Goal: Task Accomplishment & Management: Use online tool/utility

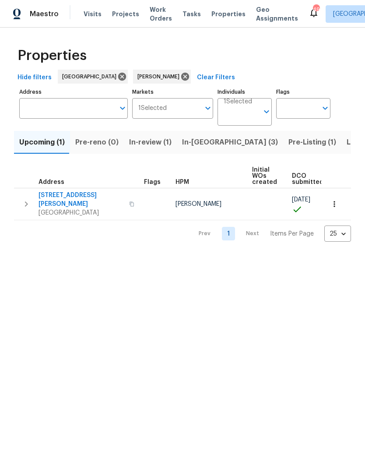
click at [193, 142] on span "In-[GEOGRAPHIC_DATA] (3)" at bounding box center [230, 142] width 96 height 12
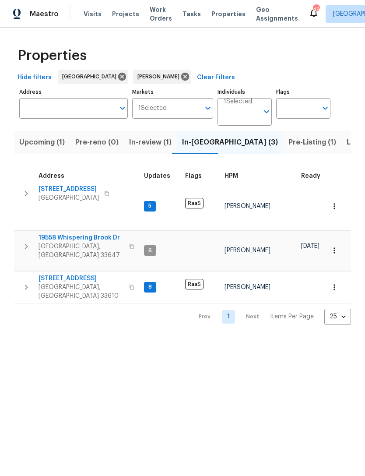
click at [50, 233] on span "19558 Whispering Brook Dr" at bounding box center [81, 237] width 85 height 9
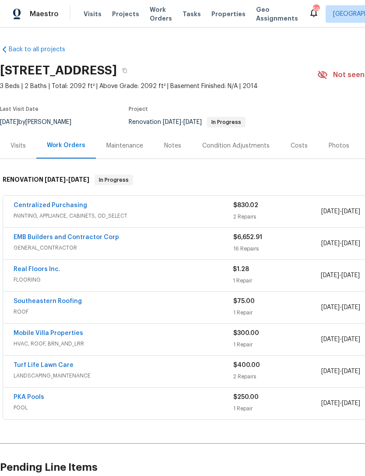
click at [26, 272] on link "Real Floors Inc." at bounding box center [37, 269] width 47 height 6
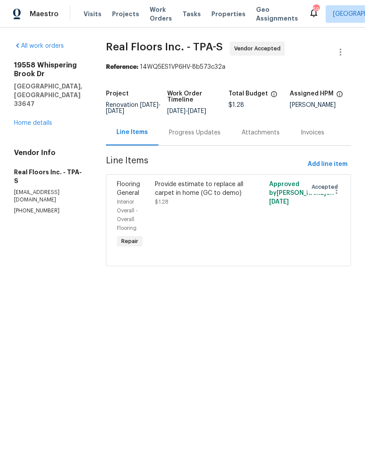
click at [180, 197] on div "Provide estimate to replace all carpet in home (GC to demo)" at bounding box center [200, 189] width 90 height 18
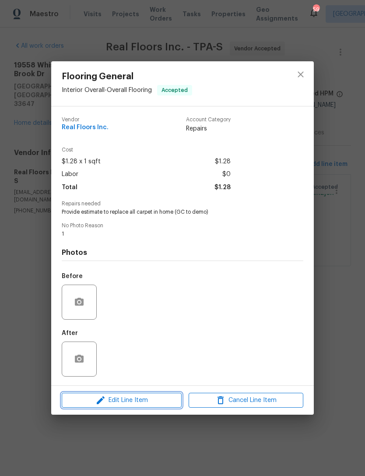
click at [117, 399] on span "Edit Line Item" at bounding box center [121, 400] width 115 height 11
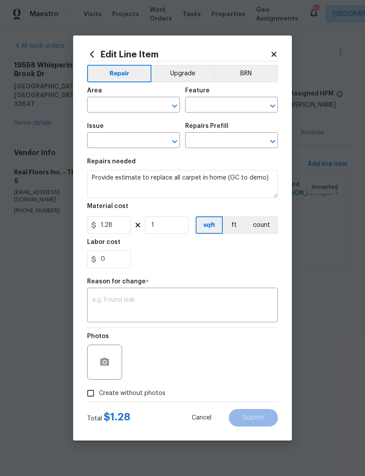
type input "Interior Overall"
type input "Overall Flooring"
type input "Flooring General"
type input "Carpet LVL 1 - Bodenger Way (Beige) $1.28"
click at [115, 300] on textarea at bounding box center [182, 306] width 180 height 18
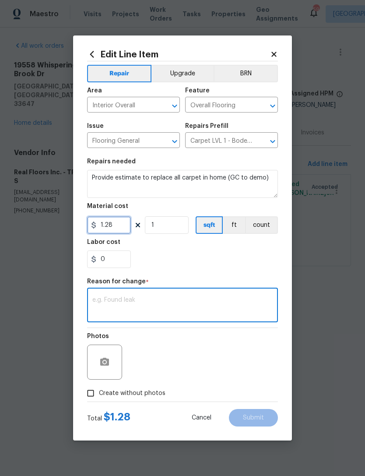
click at [111, 224] on input "1.28" at bounding box center [109, 225] width 44 height 18
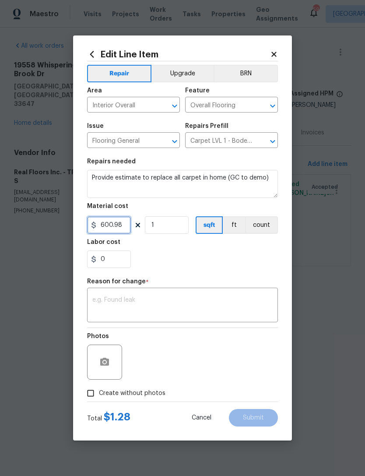
type input "600.98"
click at [177, 259] on div "0" at bounding box center [182, 259] width 191 height 18
click at [117, 322] on div "x ​" at bounding box center [182, 306] width 191 height 32
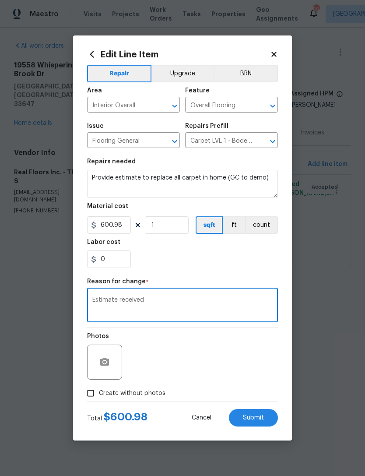
type textarea "Estimate received"
click at [166, 262] on div "0" at bounding box center [182, 259] width 191 height 18
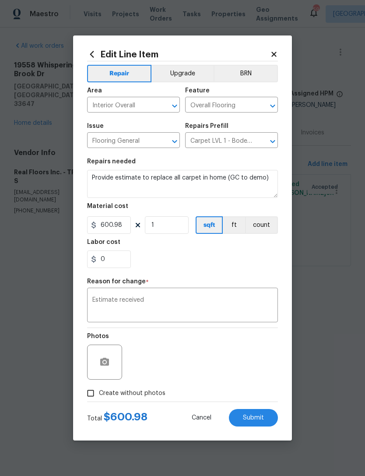
click at [109, 386] on label "Create without photos" at bounding box center [123, 393] width 83 height 17
click at [99, 386] on input "Create without photos" at bounding box center [90, 393] width 17 height 17
checkbox input "true"
click at [147, 357] on textarea "1" at bounding box center [203, 362] width 149 height 35
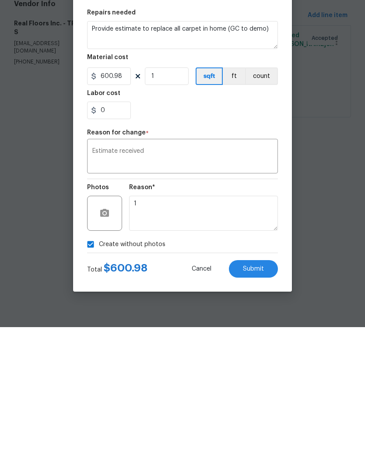
click at [243, 415] on span "Submit" at bounding box center [253, 418] width 21 height 7
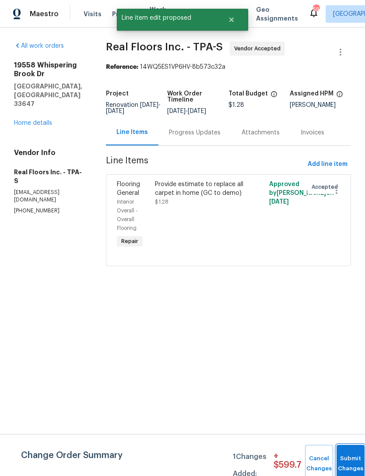
click at [343, 465] on span "Submit Changes" at bounding box center [350, 464] width 19 height 20
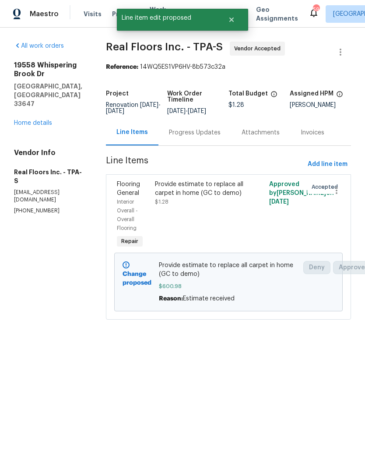
click at [25, 120] on link "Home details" at bounding box center [33, 123] width 38 height 6
